Goal: Information Seeking & Learning: Find specific page/section

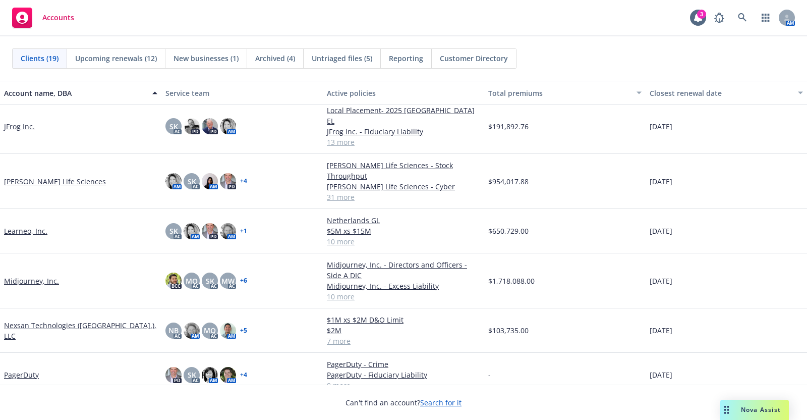
scroll to position [409, 0]
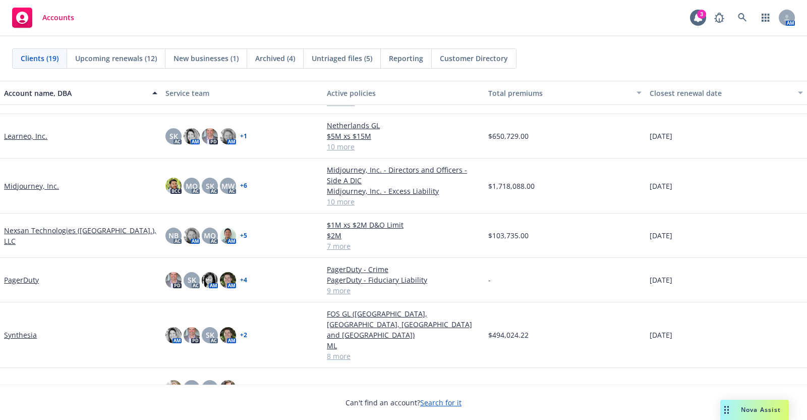
click at [20, 181] on link "Midjourney, Inc." at bounding box center [31, 186] width 55 height 11
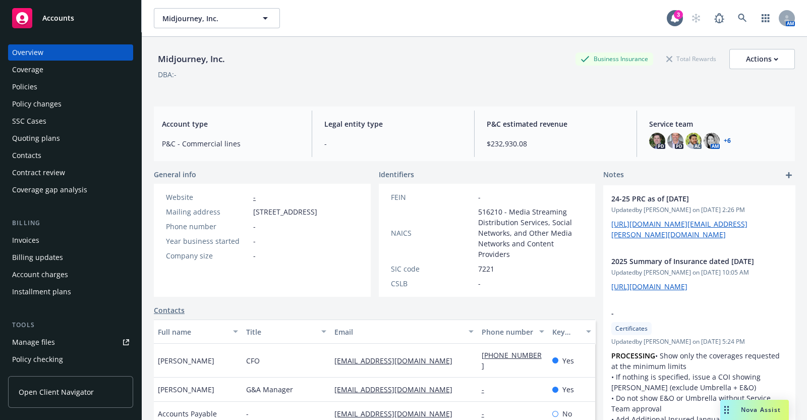
click at [27, 86] on div "Policies" at bounding box center [24, 87] width 25 height 16
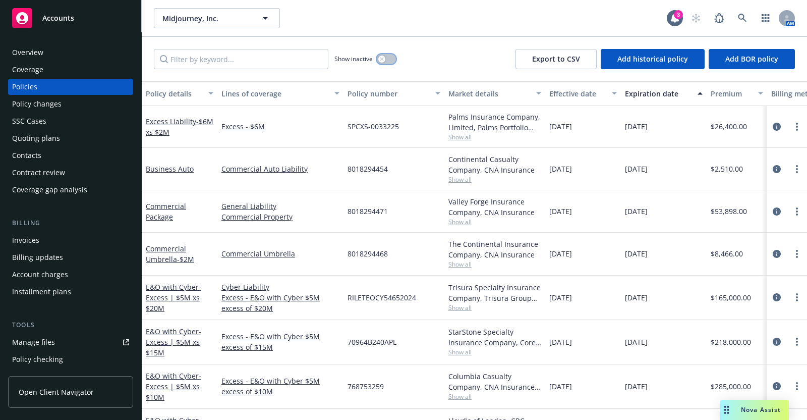
click at [382, 57] on icon "button" at bounding box center [382, 59] width 4 height 4
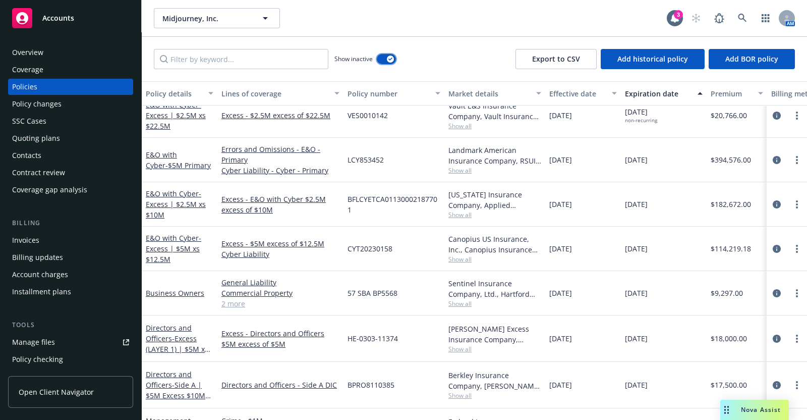
scroll to position [348, 0]
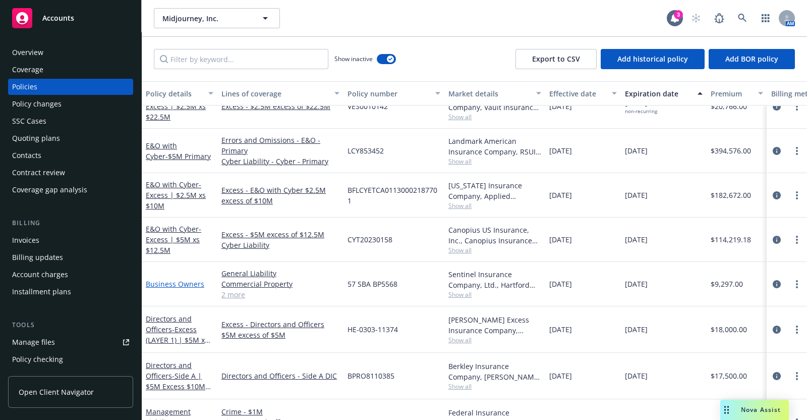
click at [170, 282] on link "Business Owners" at bounding box center [175, 284] width 59 height 10
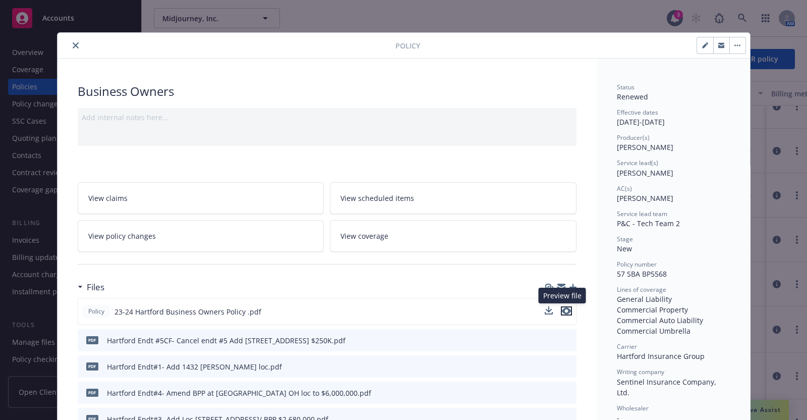
click at [562, 310] on icon "preview file" at bounding box center [566, 310] width 9 height 7
click at [70, 42] on button "close" at bounding box center [76, 45] width 12 height 12
